Goal: Use online tool/utility: Utilize a website feature to perform a specific function

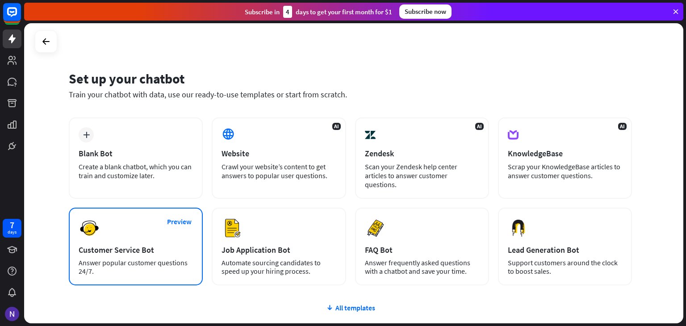
click at [188, 247] on div "Preview Customer Service Bot Answer popular customer questions 24/7." at bounding box center [136, 247] width 134 height 78
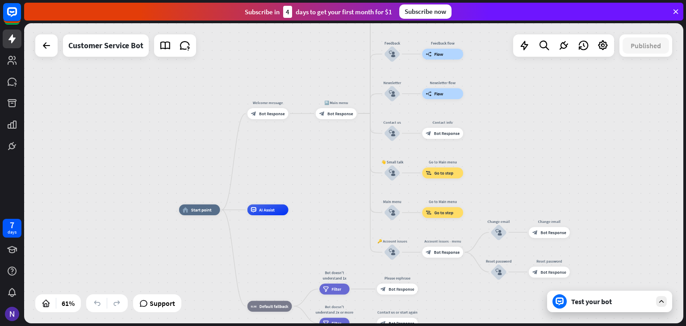
drag, startPoint x: 422, startPoint y: 235, endPoint x: 296, endPoint y: 246, distance: 125.9
click at [296, 246] on div "home_2 Start point Welcome message block_bot_response Bot Response 🔙 Main menu …" at bounding box center [380, 302] width 403 height 184
click at [602, 316] on div "home_2 Start point Welcome message block_bot_response Bot Response 🔙 Main menu …" at bounding box center [353, 173] width 659 height 300
click at [603, 297] on div "Test your bot" at bounding box center [611, 301] width 80 height 9
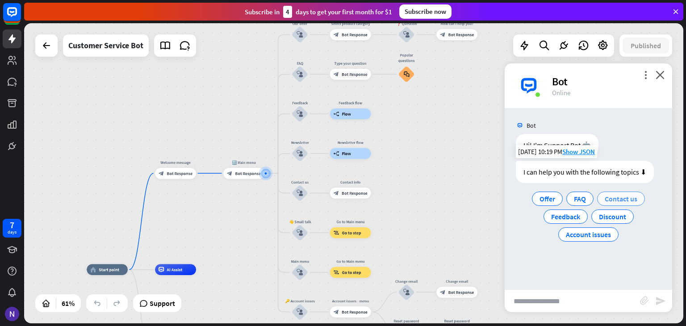
click at [598, 199] on div "Contact us" at bounding box center [621, 199] width 48 height 14
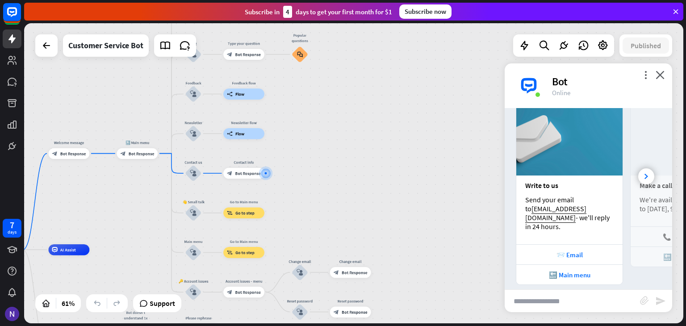
scroll to position [149, 0]
click at [643, 169] on div at bounding box center [646, 177] width 16 height 16
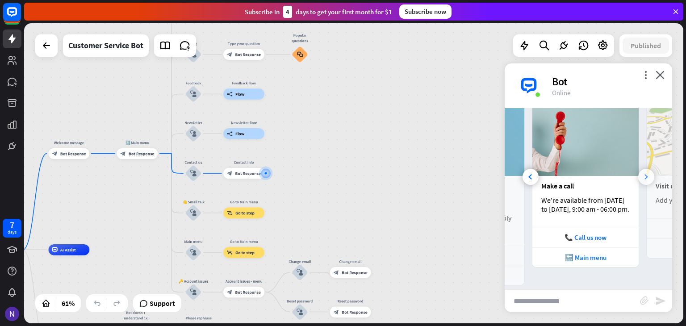
click at [643, 169] on div at bounding box center [646, 177] width 16 height 16
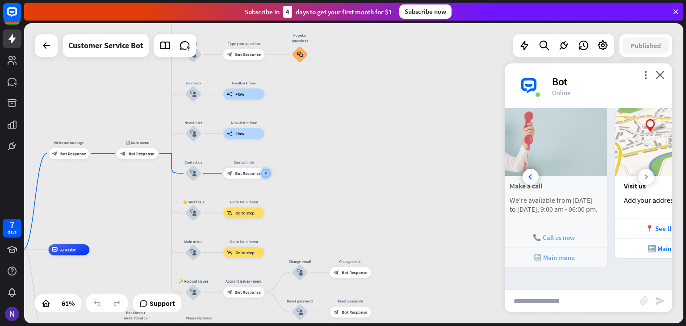
scroll to position [0, 197]
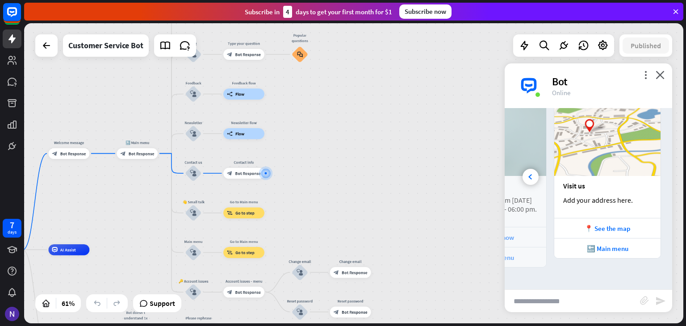
click at [643, 169] on img at bounding box center [607, 138] width 106 height 76
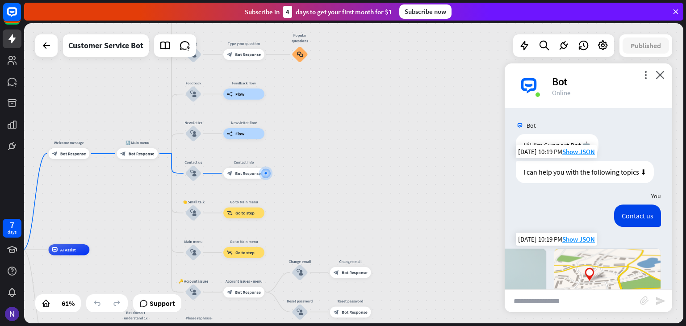
scroll to position [149, 0]
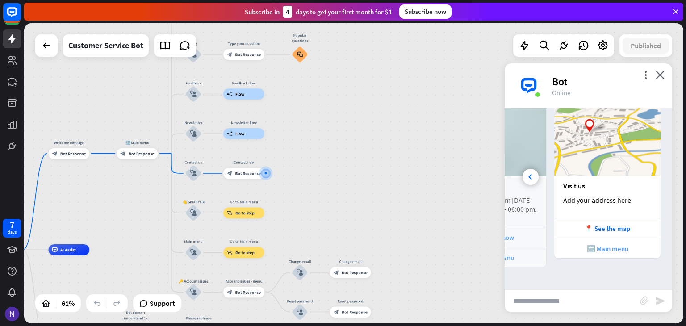
click at [591, 255] on div "🔙 Main menu" at bounding box center [607, 248] width 106 height 20
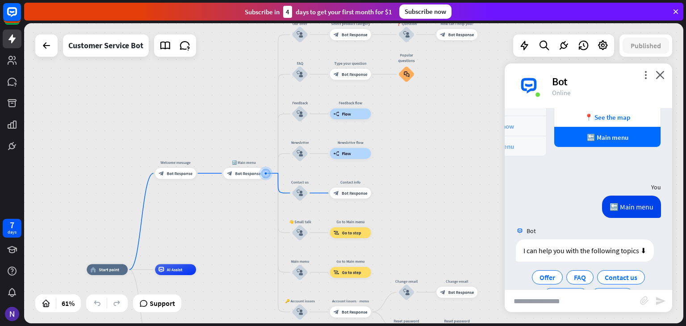
scroll to position [297, 0]
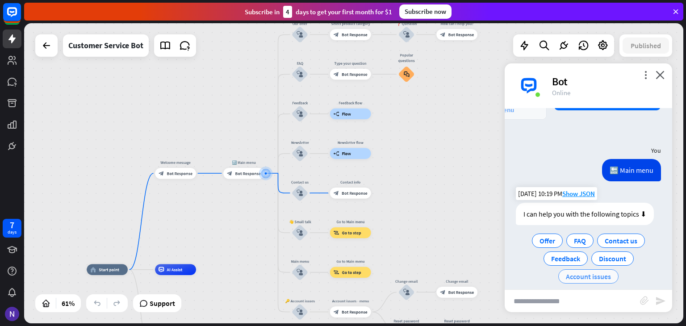
click at [572, 272] on span "Account issues" at bounding box center [588, 276] width 45 height 9
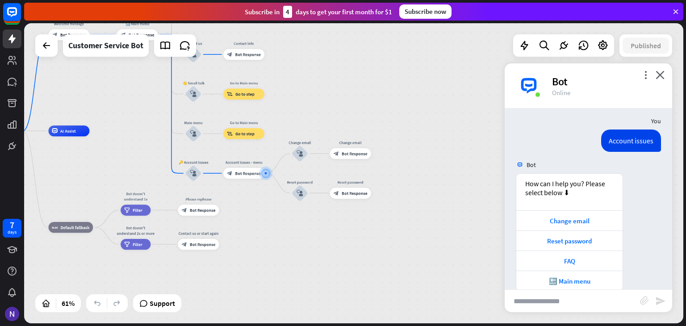
scroll to position [419, 0]
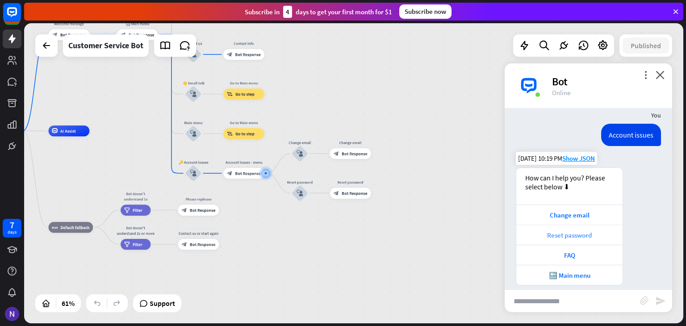
click at [557, 231] on div "Reset password" at bounding box center [569, 235] width 97 height 8
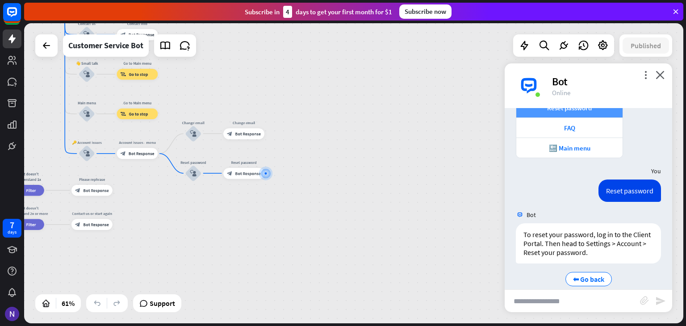
scroll to position [549, 0]
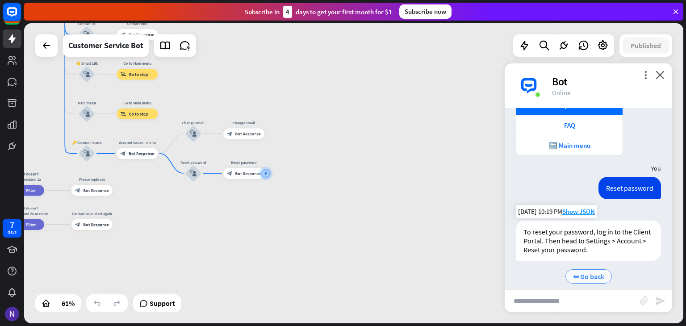
click at [577, 272] on span "⬅ Go back" at bounding box center [588, 276] width 31 height 9
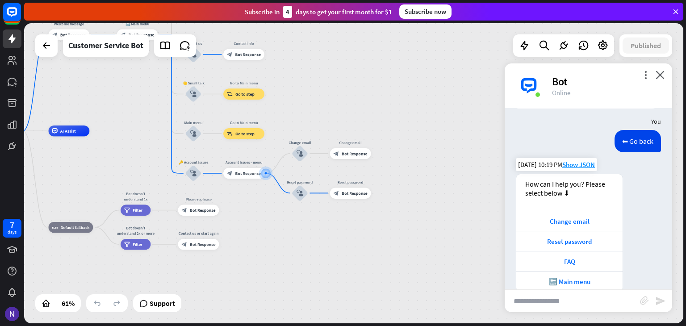
scroll to position [707, 0]
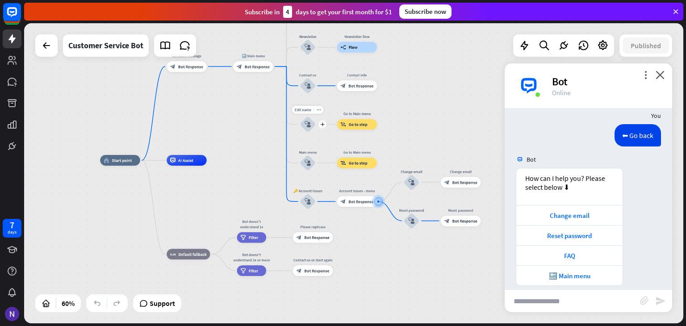
drag, startPoint x: 313, startPoint y: 139, endPoint x: 325, endPoint y: 142, distance: 12.7
click at [316, 133] on div "Edit name more_horiz plus 👋 Small talk block_user_input" at bounding box center [308, 125] width 16 height 16
click at [100, 53] on div "Customer Service Bot" at bounding box center [105, 45] width 75 height 22
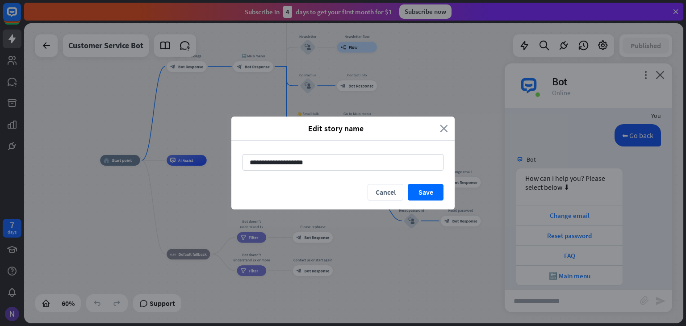
click at [441, 123] on icon "close" at bounding box center [444, 128] width 8 height 10
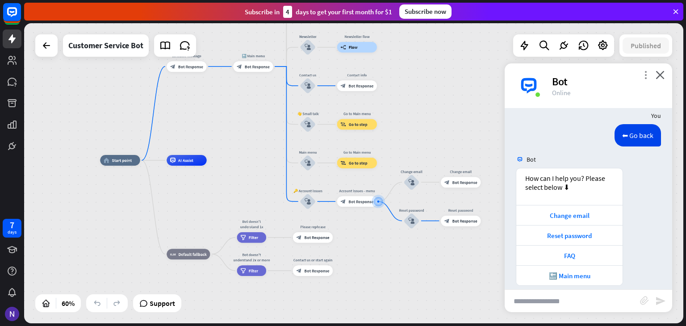
click at [644, 76] on icon "more_vert" at bounding box center [645, 75] width 8 height 8
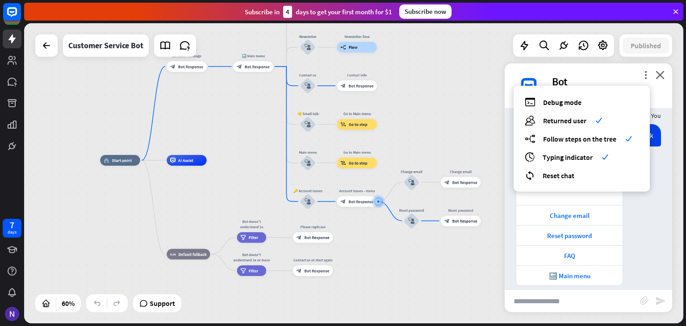
click at [584, 74] on div "more_vert debug Debug mode users Returned user check builder_tree Follow steps …" at bounding box center [588, 85] width 167 height 45
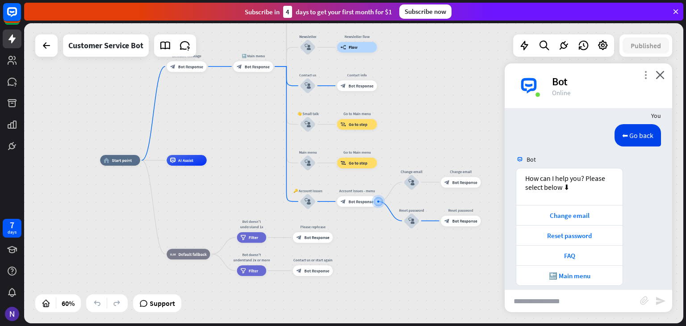
click at [648, 72] on icon "more_vert" at bounding box center [645, 75] width 8 height 8
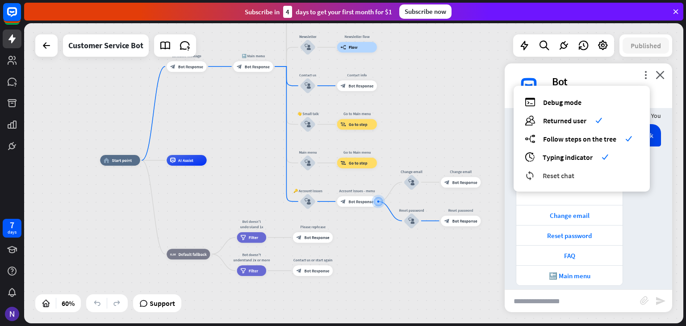
click at [570, 178] on span "Reset chat" at bounding box center [559, 175] width 32 height 9
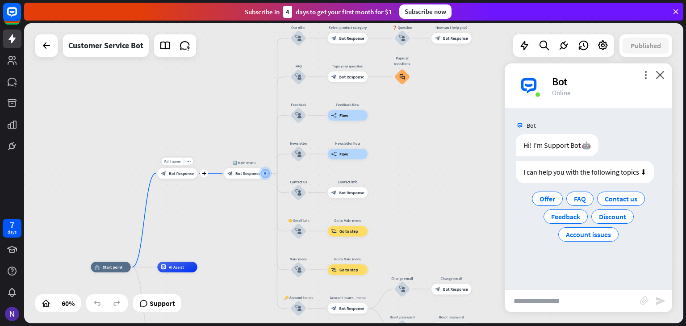
click at [188, 170] on div "block_bot_response Bot Response" at bounding box center [177, 173] width 40 height 11
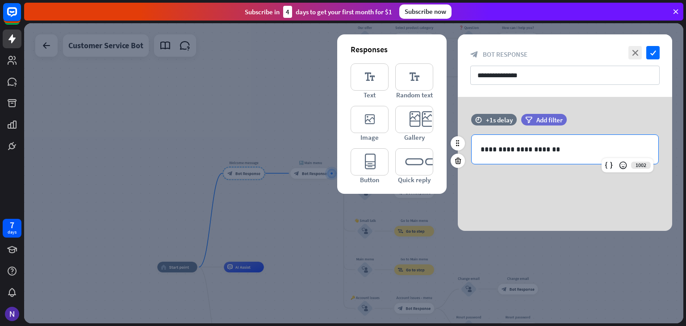
click at [556, 150] on p "**********" at bounding box center [564, 149] width 169 height 11
drag, startPoint x: 556, startPoint y: 150, endPoint x: 280, endPoint y: 151, distance: 276.0
click at [280, 151] on div "**********" at bounding box center [353, 173] width 659 height 300
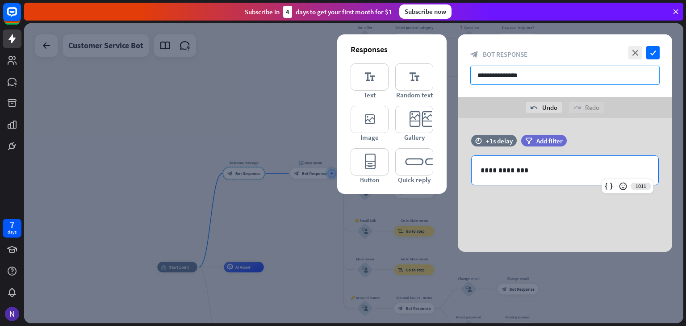
click at [524, 67] on input "**********" at bounding box center [564, 75] width 189 height 19
drag, startPoint x: 536, startPoint y: 69, endPoint x: 462, endPoint y: 72, distance: 74.2
click at [462, 72] on div "**********" at bounding box center [565, 65] width 214 height 63
click at [556, 174] on p "**********" at bounding box center [564, 170] width 169 height 11
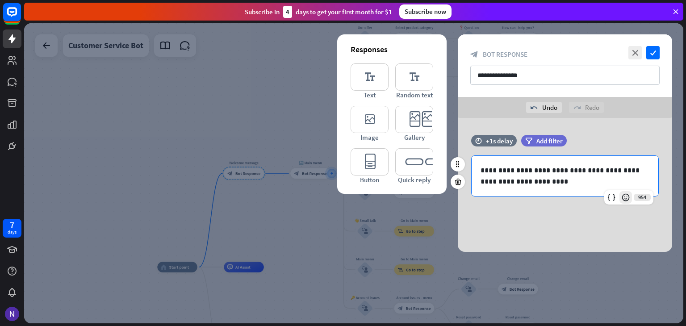
click at [626, 199] on icon at bounding box center [625, 197] width 9 height 9
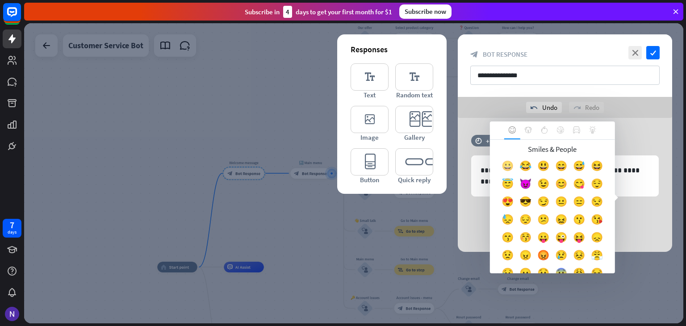
click at [516, 168] on div "😀" at bounding box center [508, 168] width 18 height 18
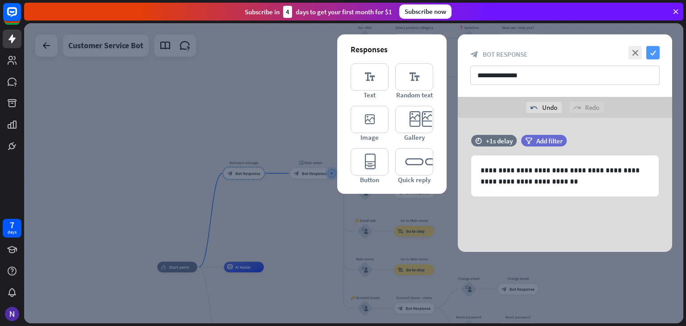
click at [652, 58] on icon "check" at bounding box center [652, 52] width 13 height 13
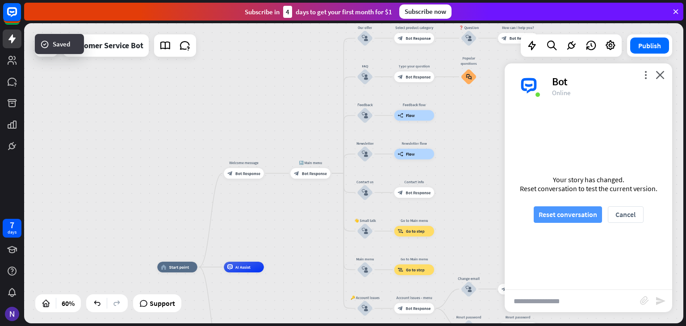
click at [557, 210] on button "Reset conversation" at bounding box center [568, 214] width 68 height 17
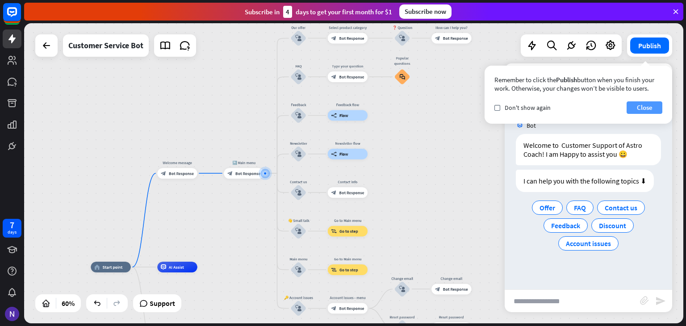
click at [639, 104] on button "Close" at bounding box center [645, 107] width 36 height 13
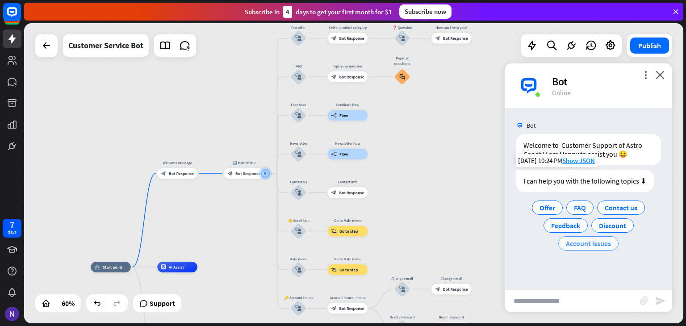
click at [585, 242] on span "Account issues" at bounding box center [588, 243] width 45 height 9
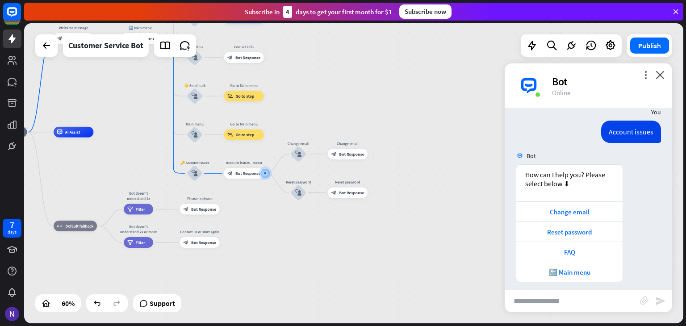
scroll to position [99, 0]
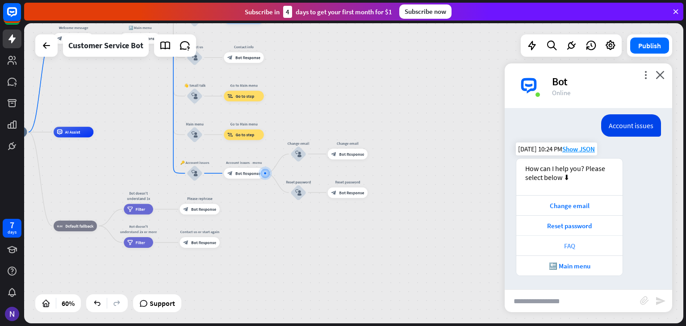
click at [566, 244] on div "FAQ" at bounding box center [569, 246] width 97 height 8
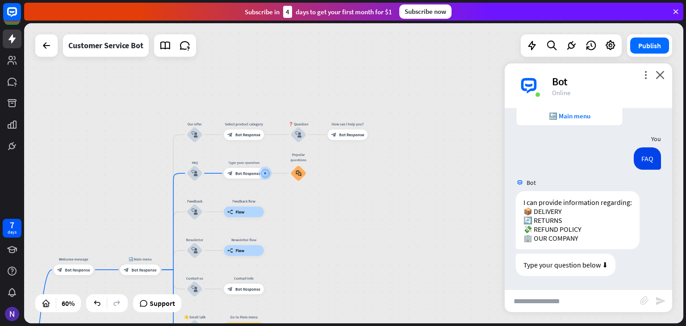
scroll to position [249, 0]
click at [299, 177] on div "block_faq" at bounding box center [298, 173] width 16 height 16
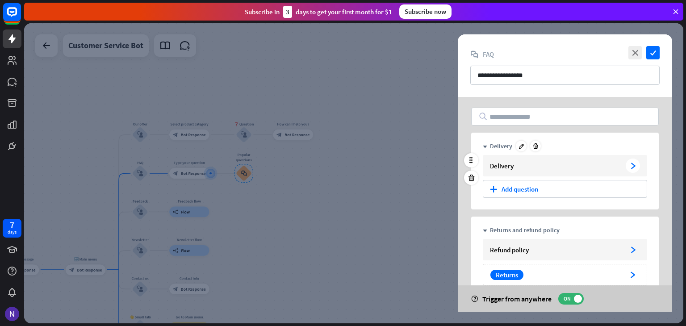
click at [572, 166] on div "Delivery" at bounding box center [556, 166] width 132 height 8
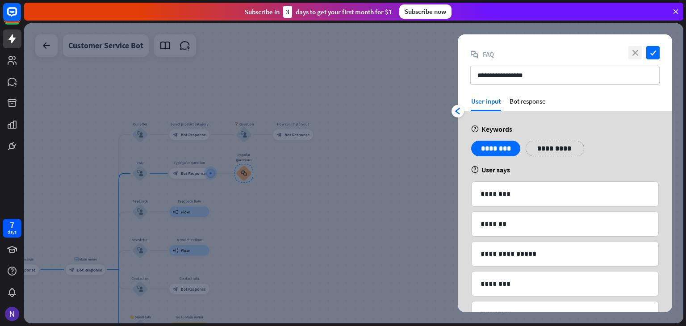
click at [632, 50] on icon "close" at bounding box center [634, 52] width 13 height 13
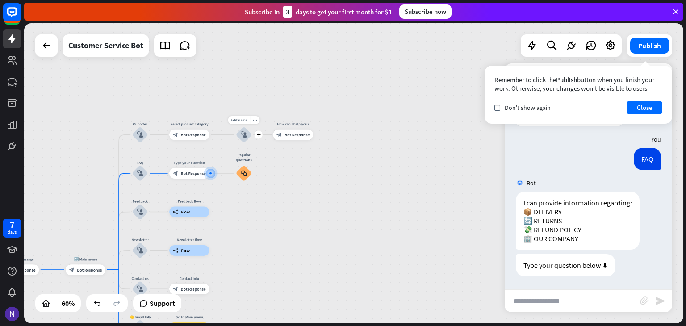
click at [250, 136] on div "block_user_input" at bounding box center [244, 135] width 16 height 16
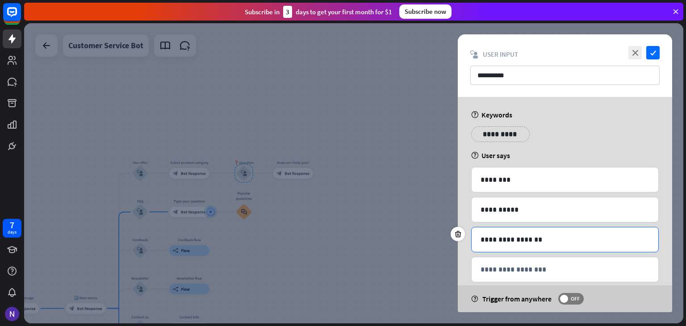
scroll to position [14, 0]
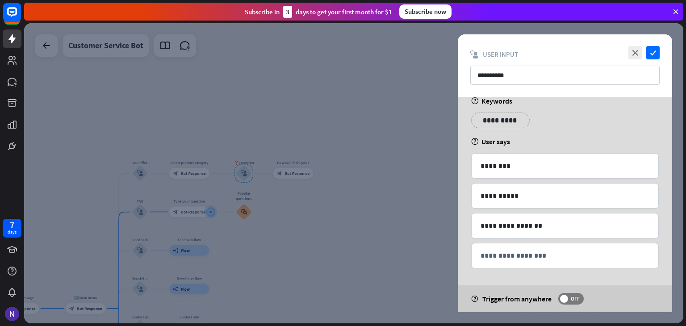
click at [384, 234] on div at bounding box center [353, 173] width 659 height 300
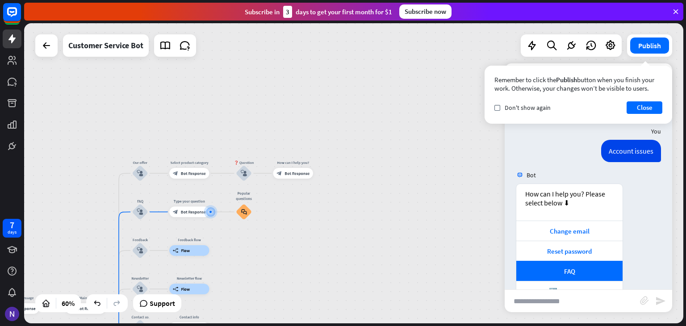
scroll to position [68, 0]
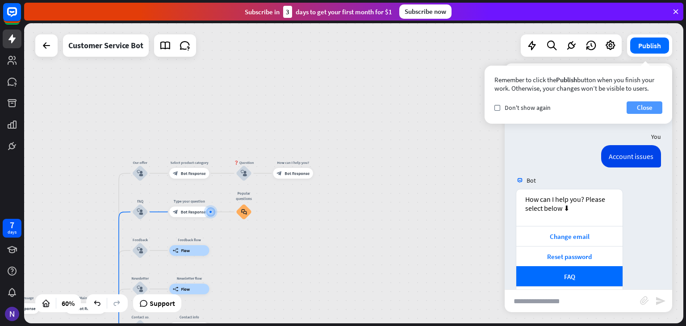
click at [654, 102] on button "Close" at bounding box center [645, 107] width 36 height 13
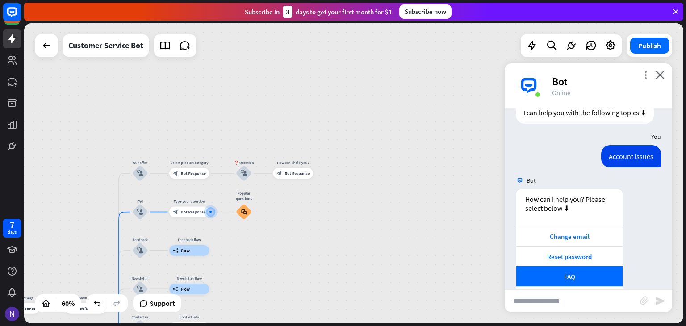
click at [646, 78] on icon "more_vert" at bounding box center [645, 75] width 8 height 8
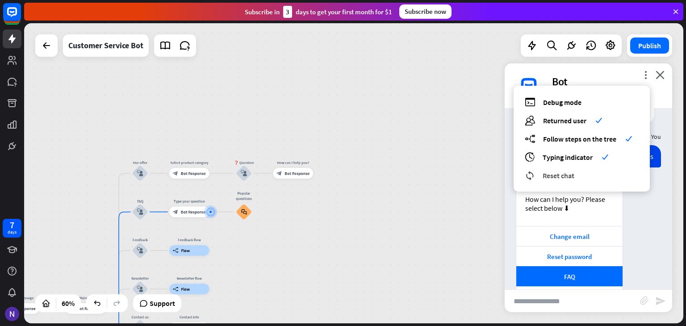
click at [541, 171] on div "reset_chat Reset chat" at bounding box center [582, 175] width 114 height 10
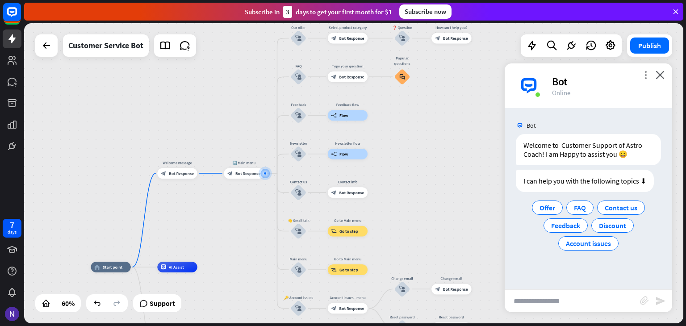
click at [641, 75] on icon "more_vert" at bounding box center [645, 75] width 8 height 8
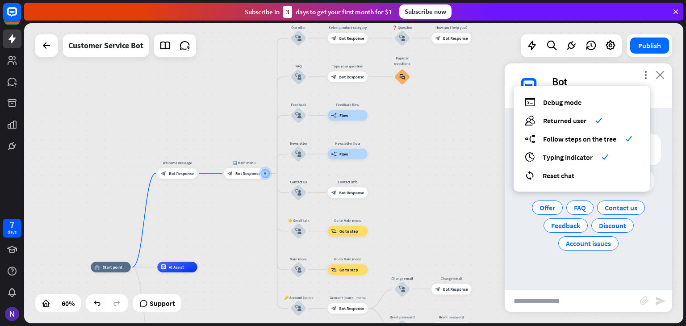
click at [659, 77] on icon "close" at bounding box center [660, 75] width 9 height 8
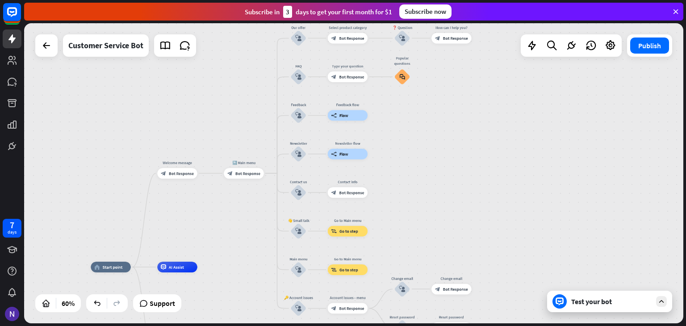
click at [586, 296] on div "Test your bot" at bounding box center [609, 301] width 125 height 21
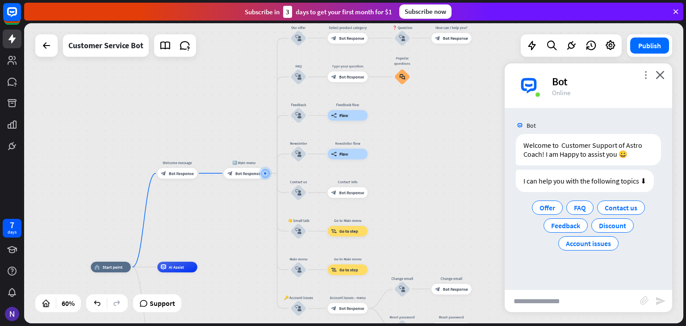
click at [641, 72] on icon "more_vert" at bounding box center [645, 75] width 8 height 8
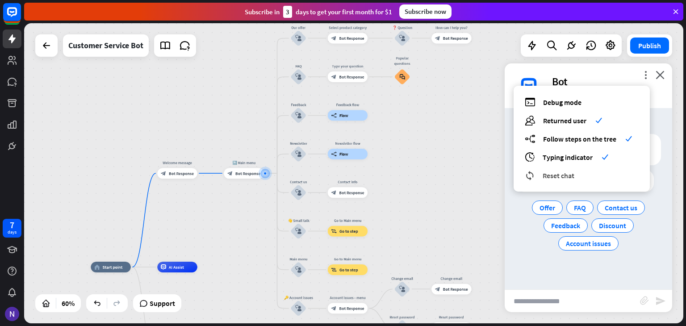
click at [558, 174] on span "Reset chat" at bounding box center [559, 175] width 32 height 9
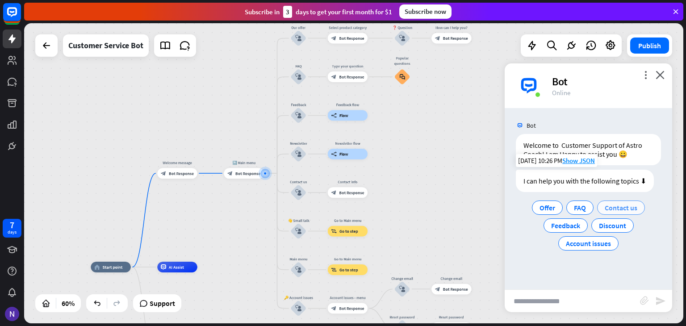
click at [614, 208] on span "Contact us" at bounding box center [621, 207] width 33 height 9
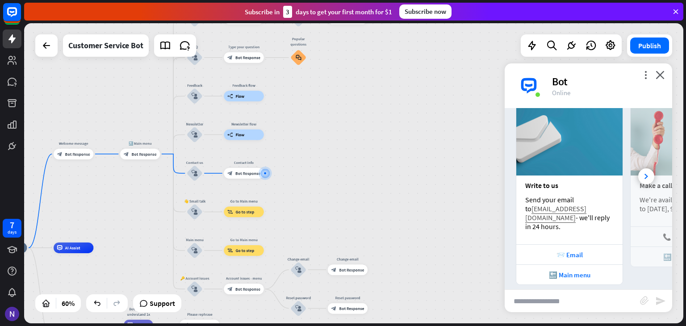
scroll to position [158, 0]
click at [641, 171] on div at bounding box center [646, 177] width 16 height 16
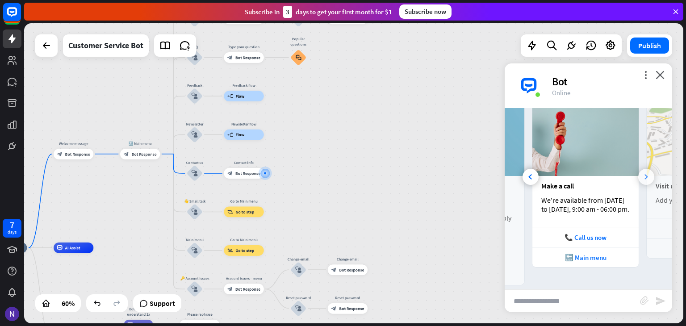
click at [641, 171] on div at bounding box center [646, 177] width 16 height 16
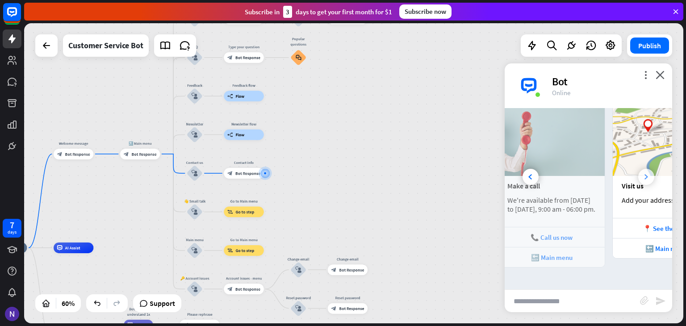
scroll to position [0, 197]
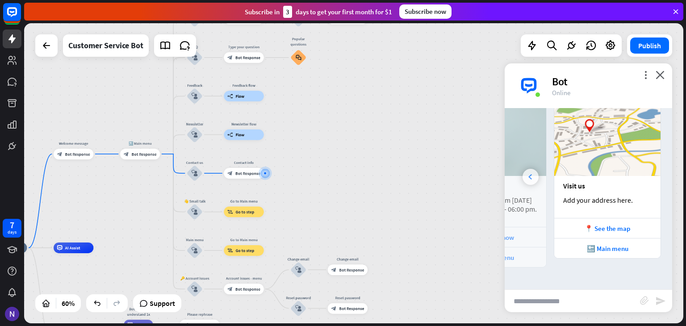
click at [525, 169] on div at bounding box center [530, 177] width 16 height 16
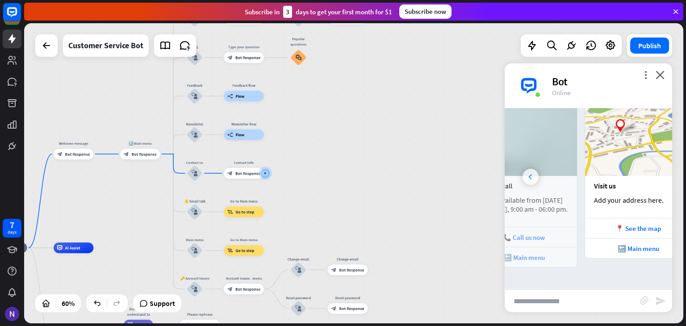
click at [525, 169] on div at bounding box center [530, 177] width 16 height 16
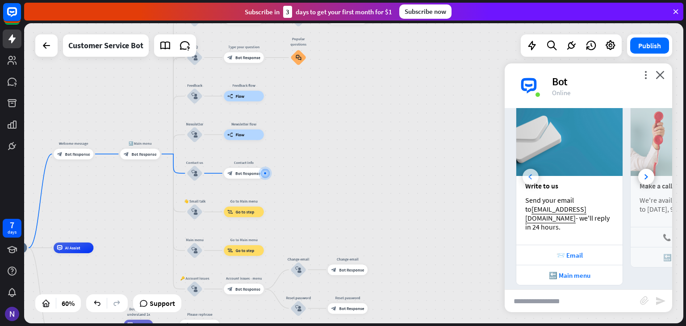
scroll to position [0, 0]
click at [525, 168] on img at bounding box center [569, 138] width 106 height 76
click at [547, 271] on div "🔙 Main menu" at bounding box center [569, 275] width 97 height 8
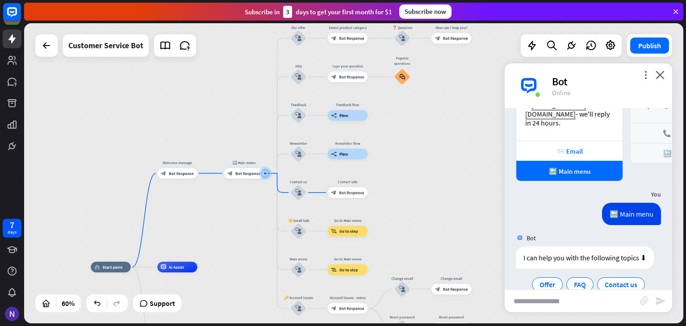
scroll to position [305, 0]
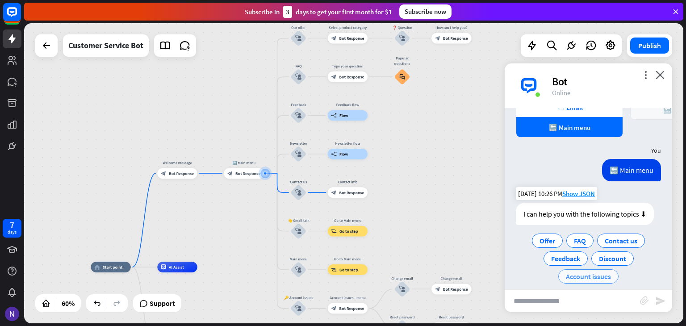
click at [589, 272] on span "Account issues" at bounding box center [588, 276] width 45 height 9
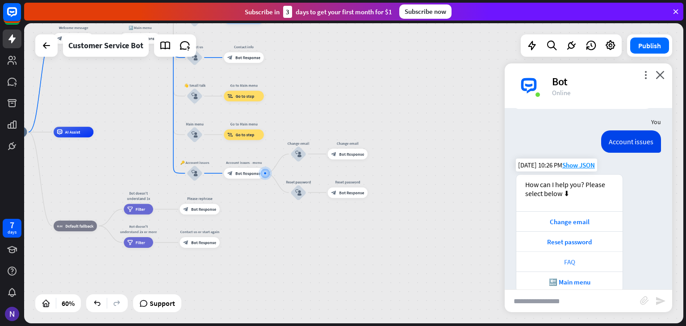
scroll to position [428, 0]
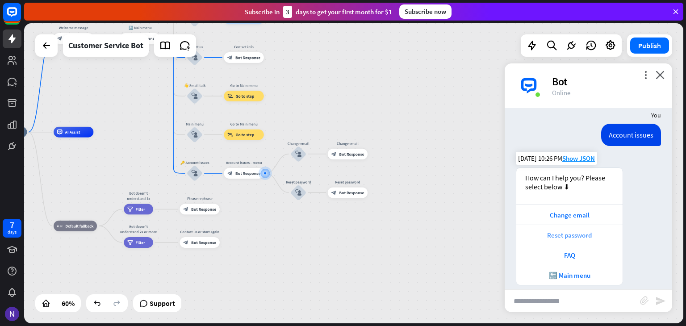
click at [583, 231] on div "Reset password" at bounding box center [569, 235] width 97 height 8
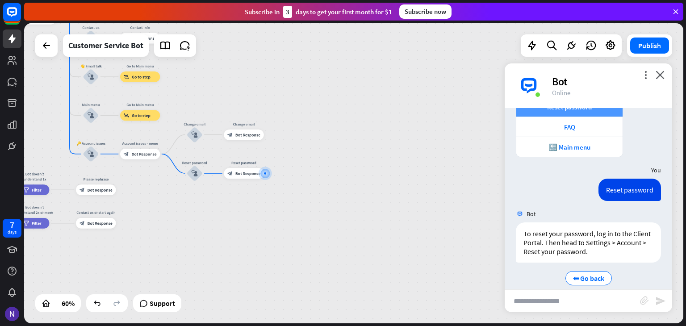
scroll to position [558, 0]
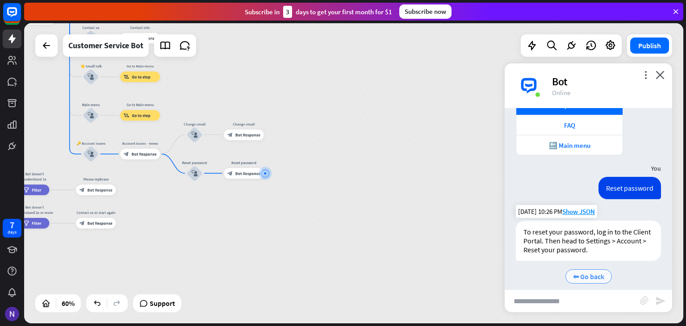
click at [582, 269] on div "⬅ Go back" at bounding box center [588, 276] width 46 height 14
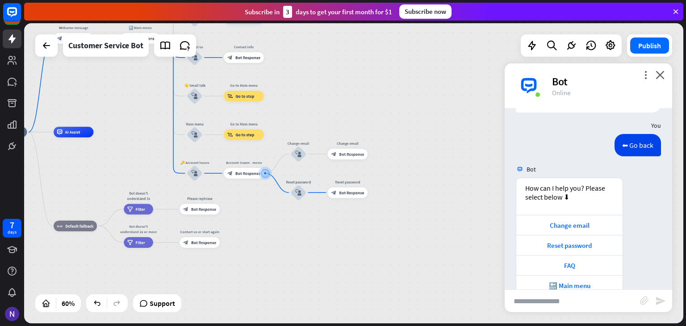
scroll to position [716, 0]
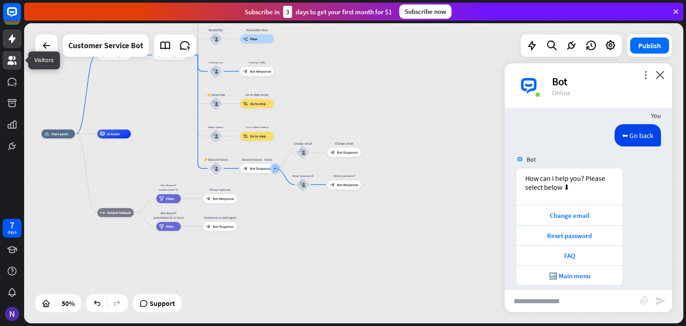
click at [13, 61] on icon at bounding box center [12, 60] width 11 height 11
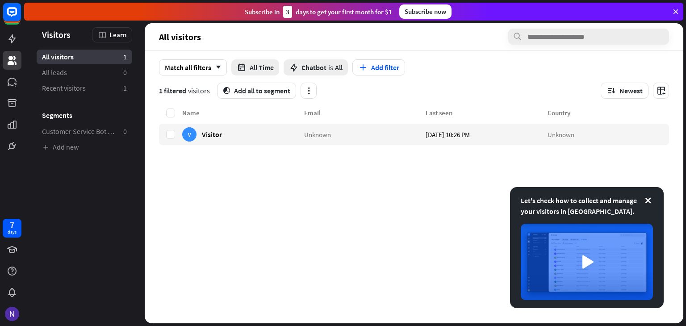
click at [648, 195] on div "Let's check how to collect and manage your visitors in [GEOGRAPHIC_DATA]." at bounding box center [587, 205] width 132 height 21
click at [648, 200] on icon at bounding box center [647, 200] width 9 height 9
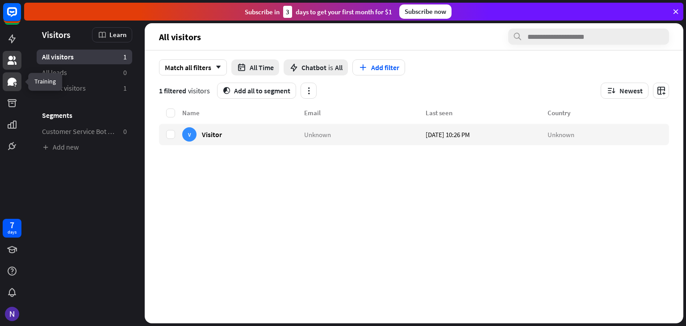
click at [12, 86] on icon at bounding box center [12, 81] width 11 height 11
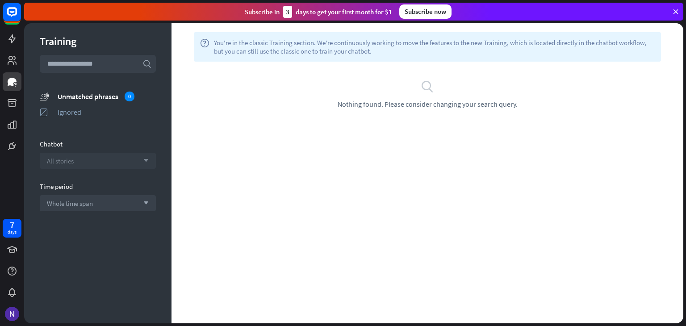
click at [93, 165] on div "All stories arrow_down" at bounding box center [98, 161] width 116 height 16
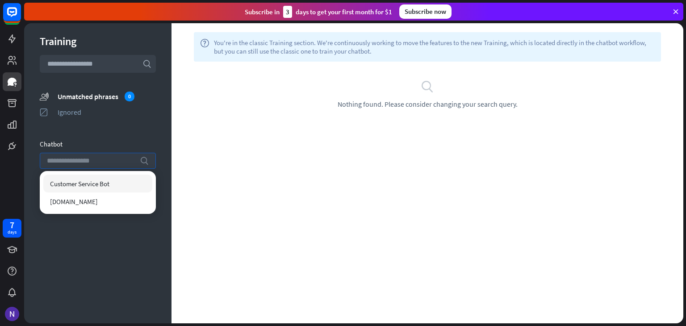
click at [93, 165] on input "search" at bounding box center [91, 160] width 88 height 15
click at [13, 106] on icon at bounding box center [12, 103] width 9 height 8
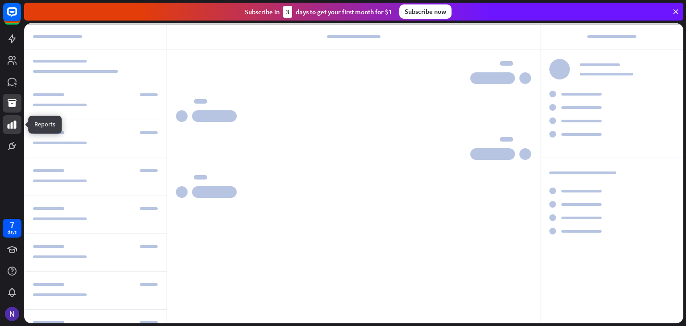
click at [17, 129] on icon at bounding box center [12, 124] width 11 height 11
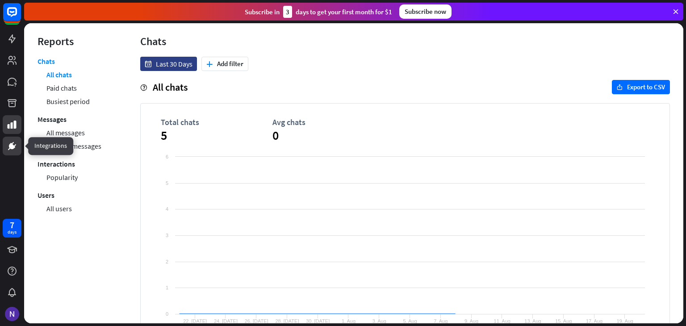
click at [13, 150] on icon at bounding box center [12, 146] width 11 height 11
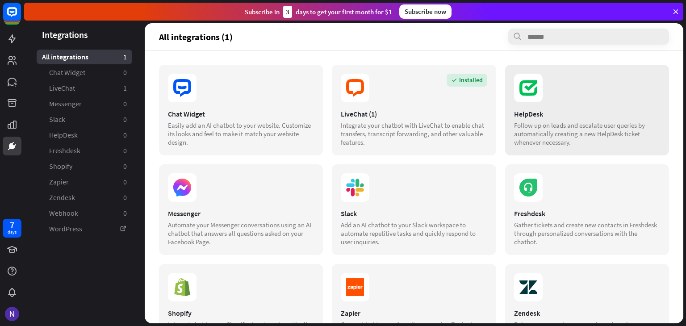
click at [537, 134] on div "Follow up on leads and escalate user queries by automatically creating a new He…" at bounding box center [587, 133] width 146 height 25
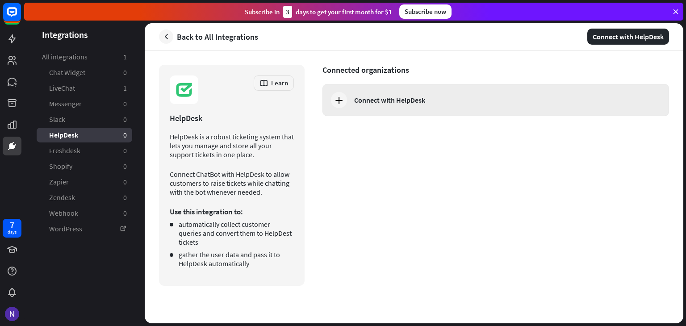
click at [424, 100] on div "Connect with HelpDesk" at bounding box center [389, 100] width 71 height 9
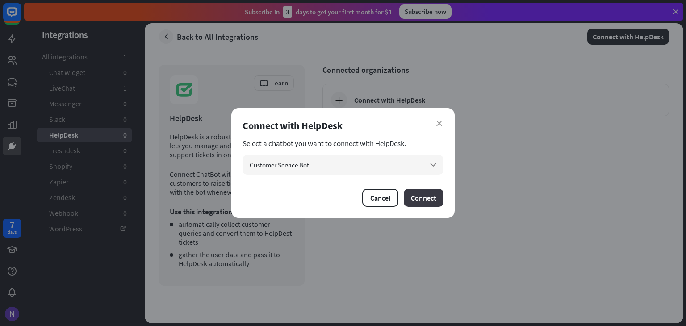
click at [418, 191] on button "Connect" at bounding box center [424, 198] width 40 height 18
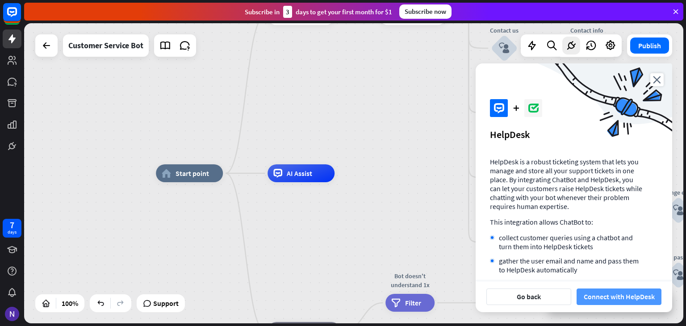
click at [650, 301] on button "Connect with HelpDesk" at bounding box center [618, 296] width 85 height 17
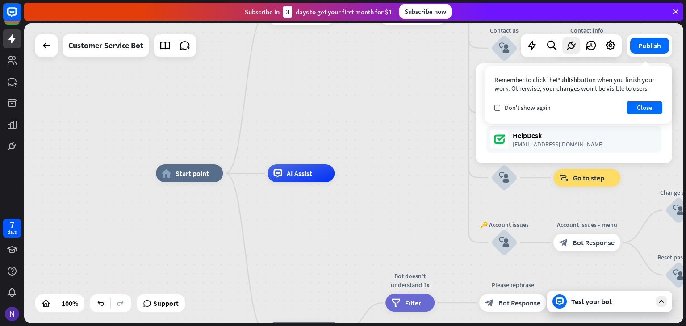
click at [604, 303] on div "Test your bot" at bounding box center [611, 301] width 80 height 9
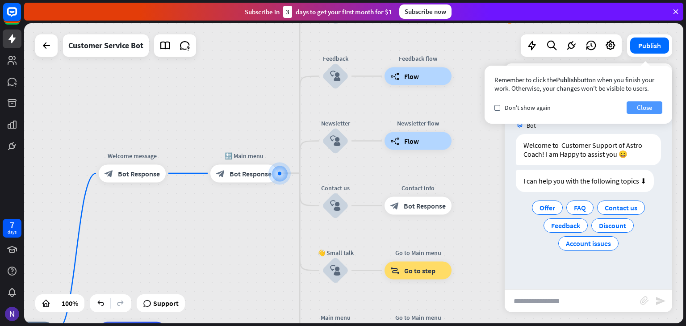
click at [646, 104] on button "Close" at bounding box center [645, 107] width 36 height 13
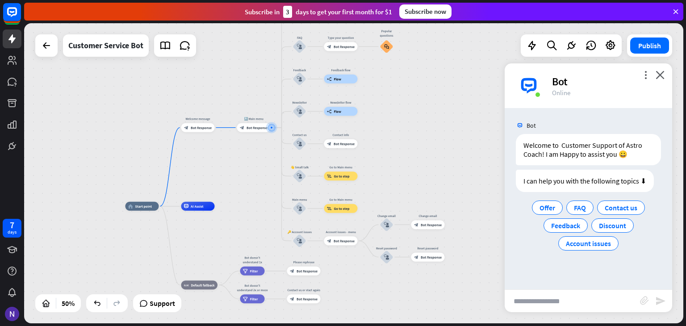
drag, startPoint x: 452, startPoint y: 202, endPoint x: 381, endPoint y: 151, distance: 87.0
click at [381, 151] on div "home_2 Start point Welcome message block_bot_response Bot Response 🔙 Main menu …" at bounding box center [353, 173] width 659 height 300
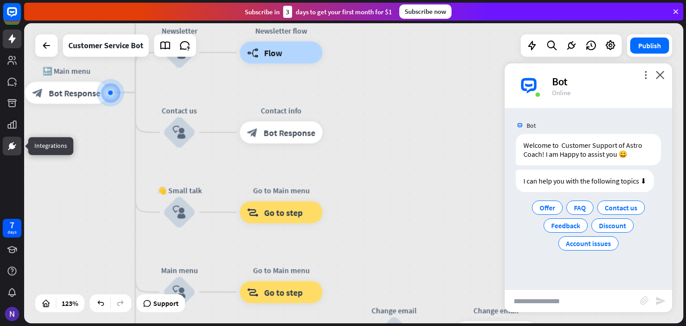
click at [10, 149] on icon at bounding box center [12, 146] width 11 height 11
